Goal: Task Accomplishment & Management: Manage account settings

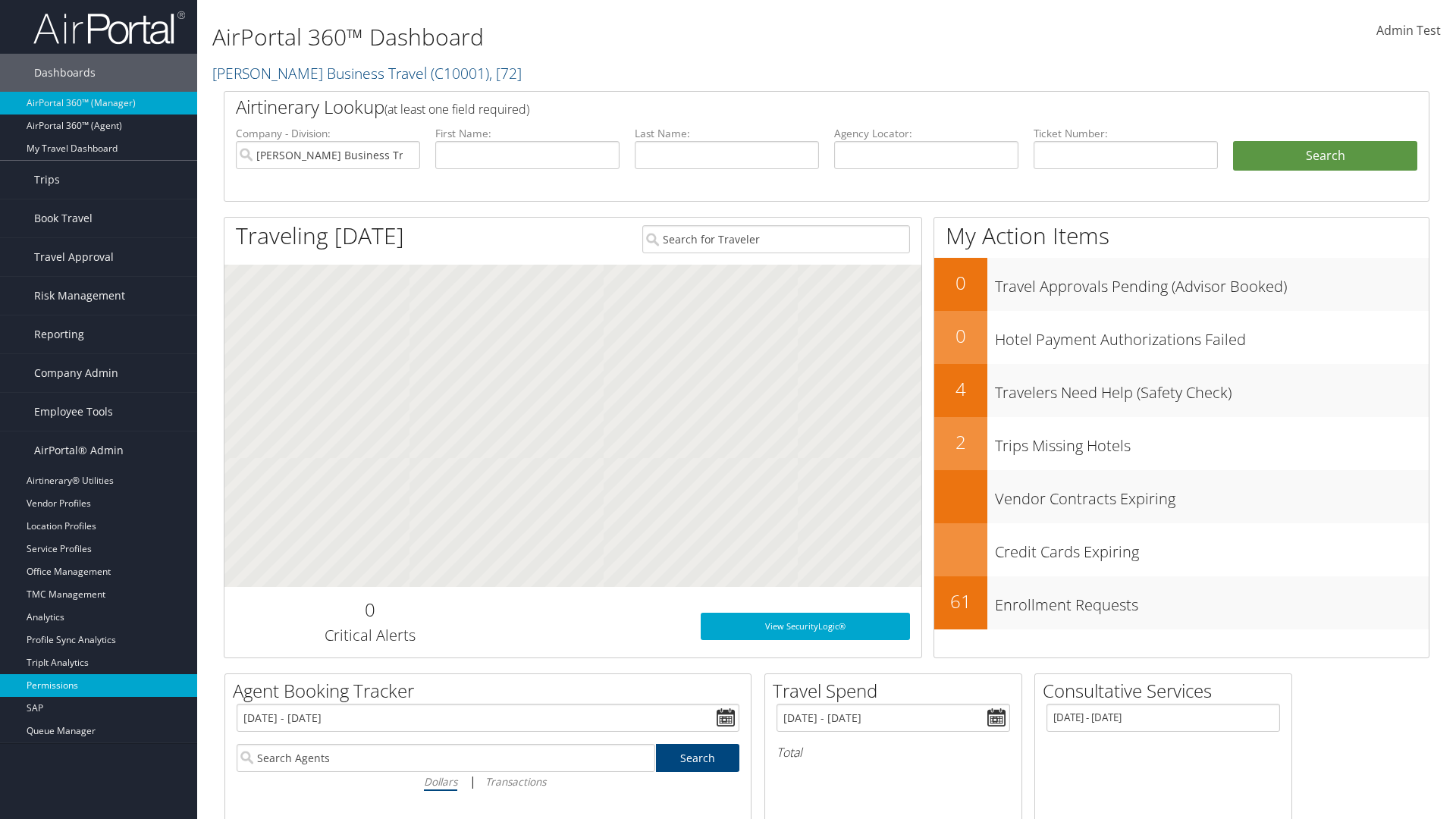
click at [99, 686] on link "Permissions" at bounding box center [98, 686] width 197 height 23
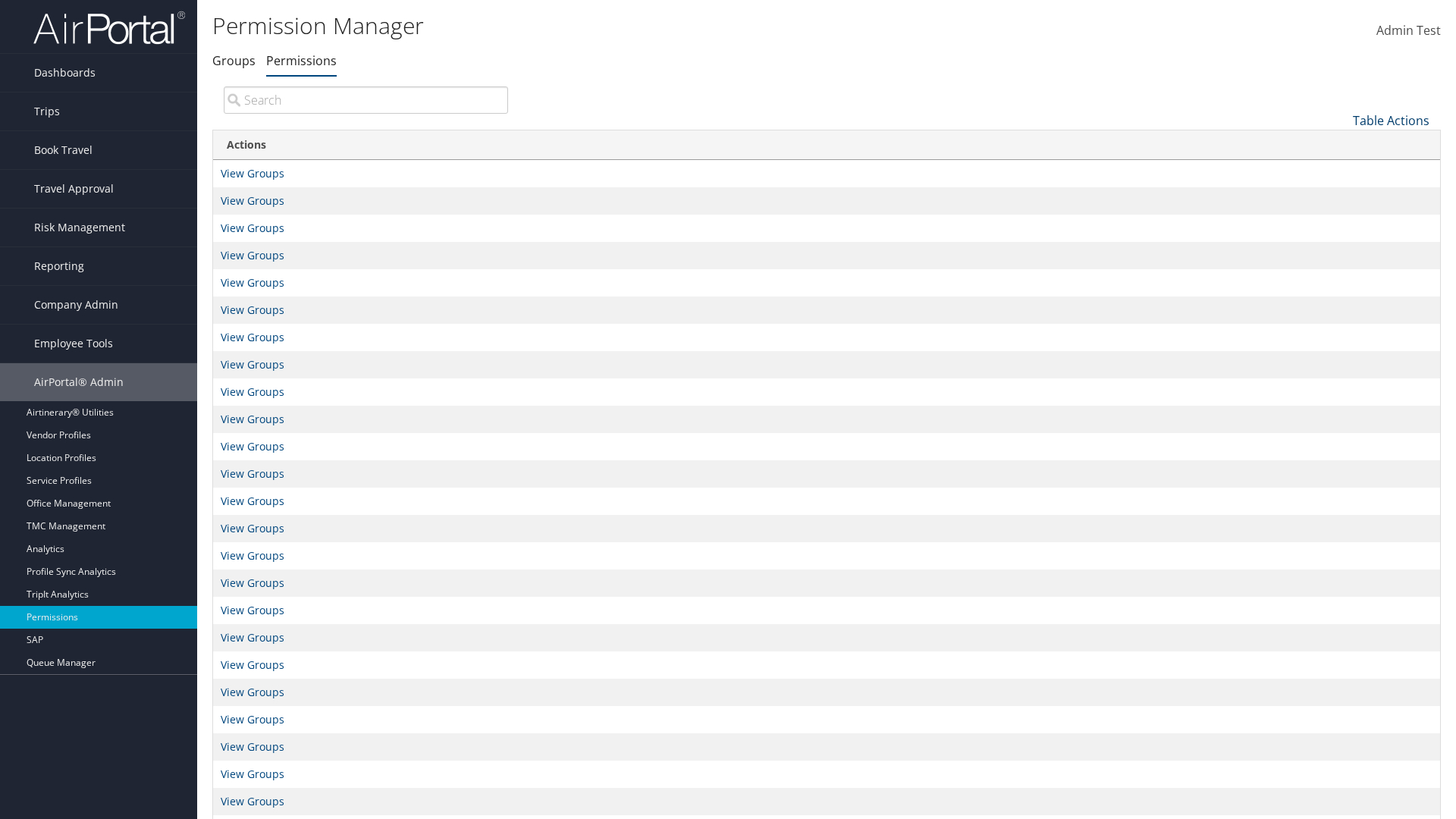
click at [1391, 120] on link "Table Actions" at bounding box center [1391, 120] width 77 height 16
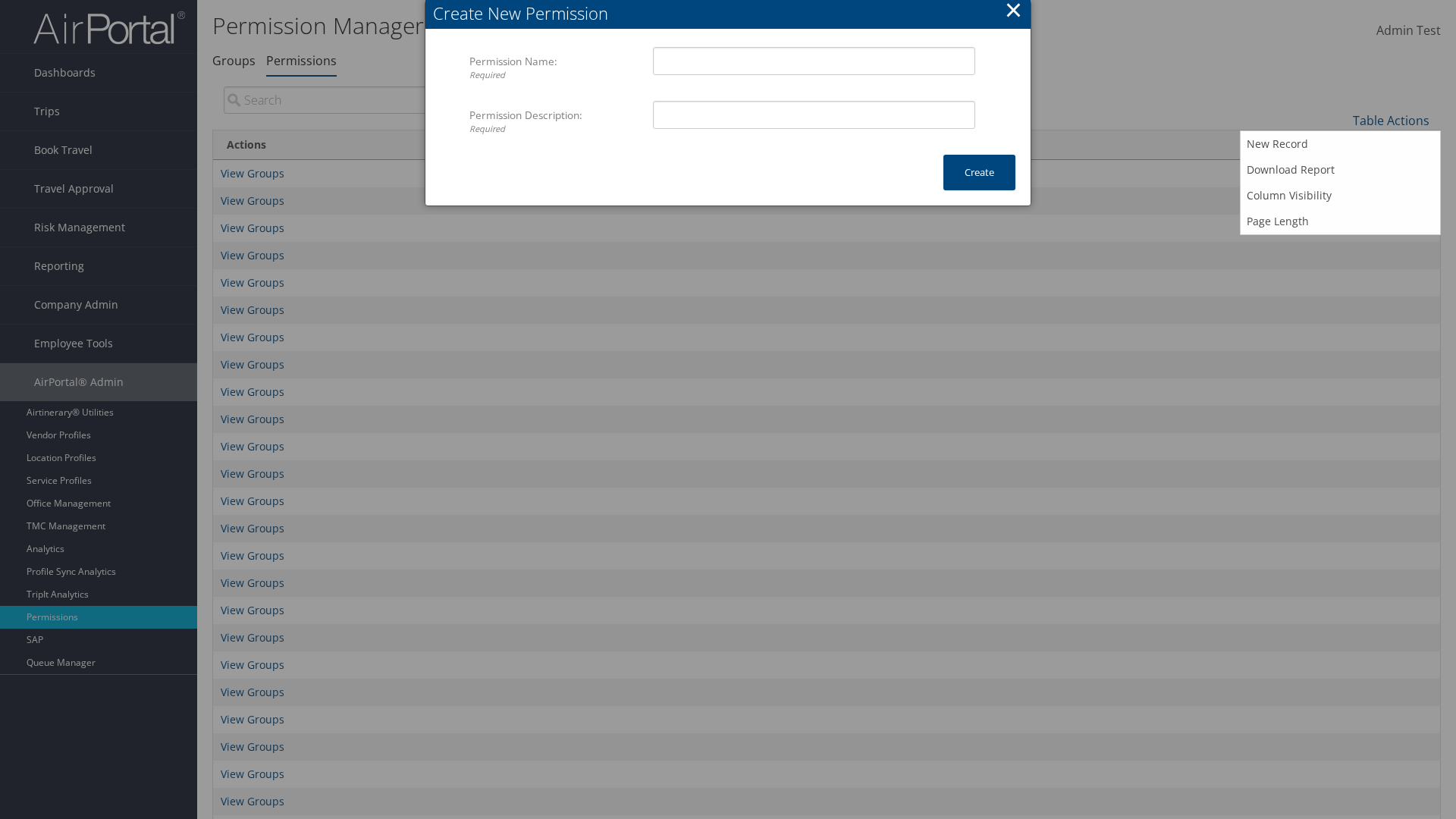
click at [1013, 12] on button "×" at bounding box center [1013, 10] width 17 height 31
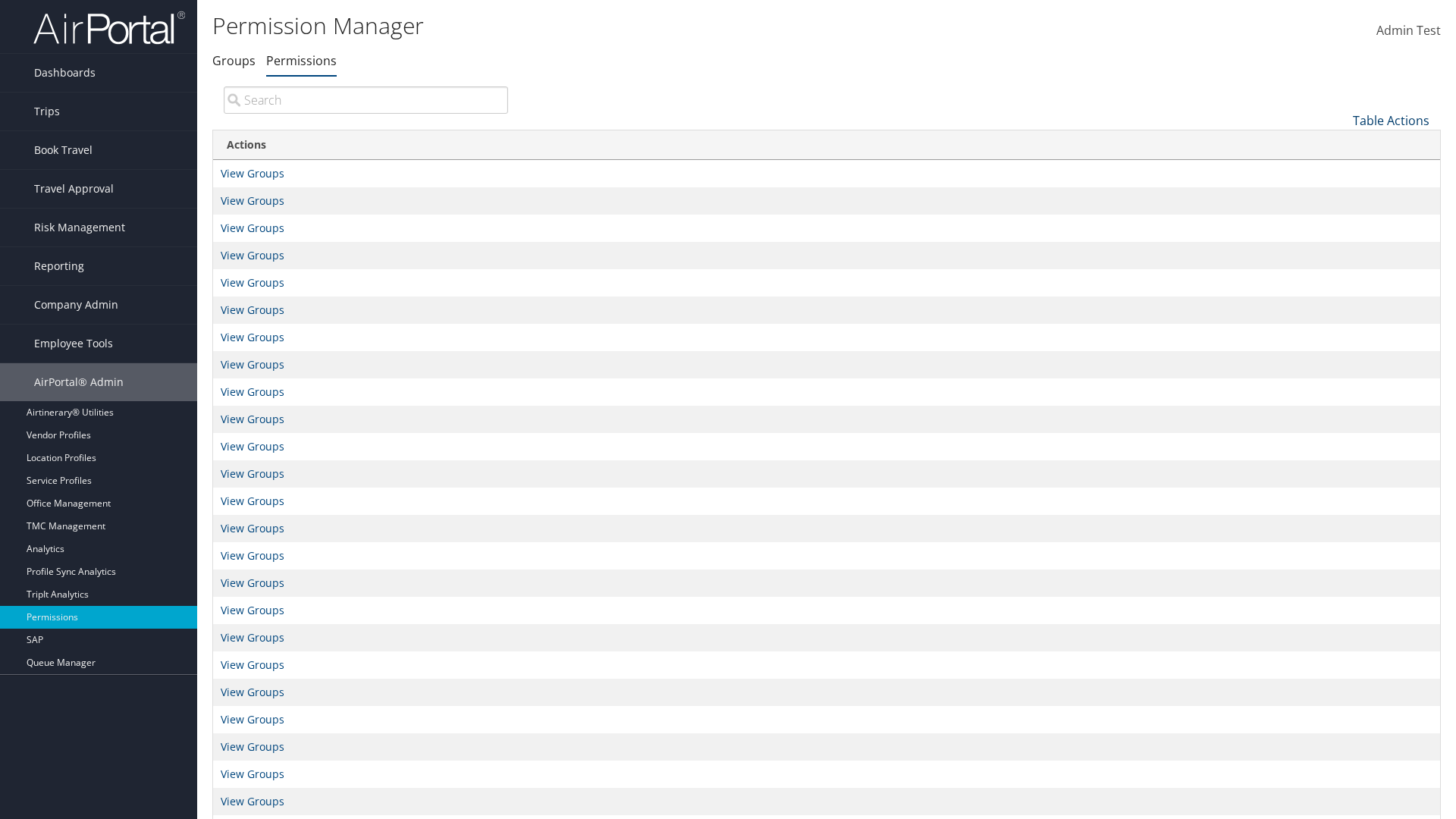
click at [1391, 120] on link "Table Actions" at bounding box center [1391, 120] width 77 height 16
